Goal: Task Accomplishment & Management: Manage account settings

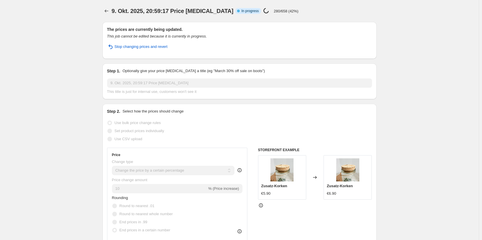
select select "percentage"
select select "pp"
select select "collection"
select select "not_equal"
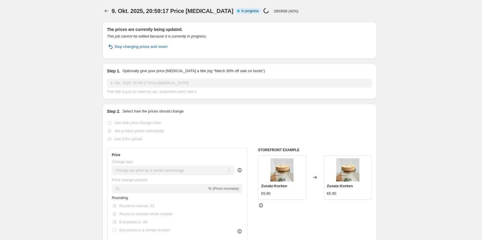
select select "not_equal"
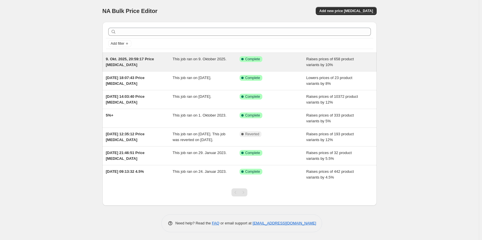
click at [151, 58] on span "9. Okt. 2025, 20:59:17 Price change job" at bounding box center [130, 62] width 48 height 10
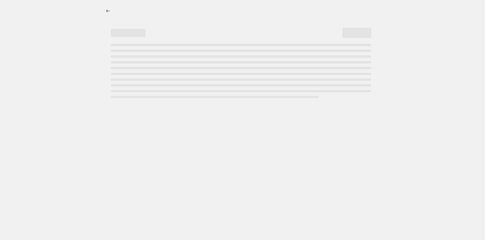
select select "percentage"
select select "pp"
select select "not_equal"
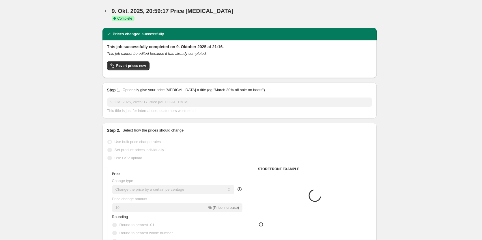
select select "collection"
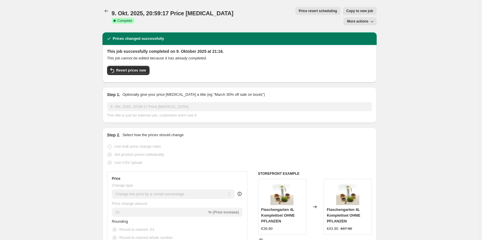
click at [372, 21] on icon "button" at bounding box center [371, 22] width 3 height 2
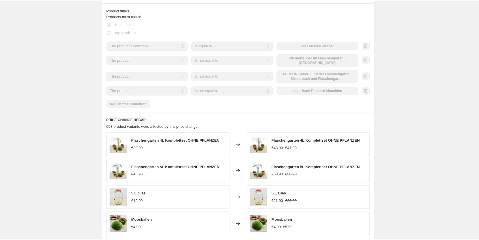
scroll to position [635, 0]
